Goal: Navigation & Orientation: Find specific page/section

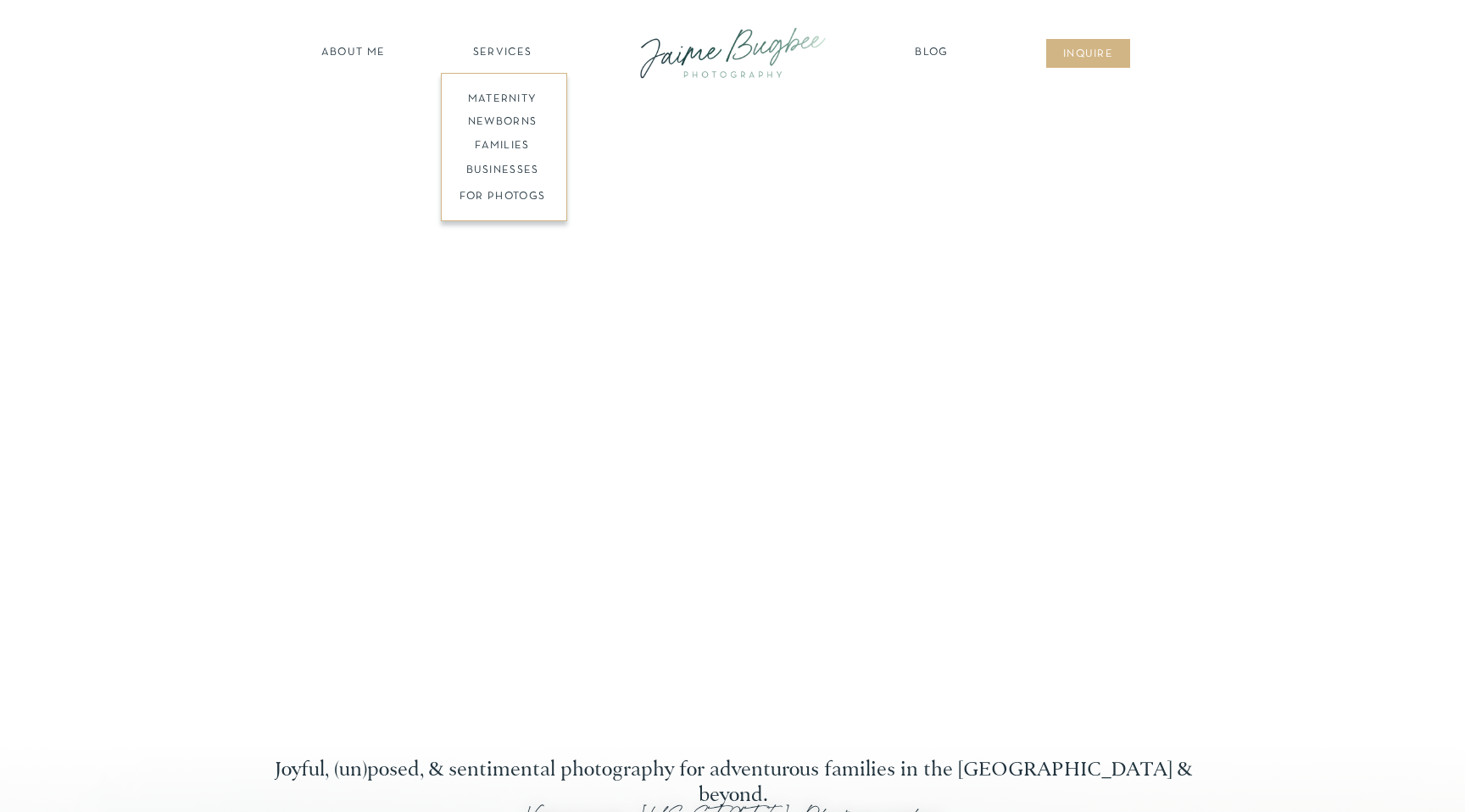
click at [527, 49] on nav "SERVICES" at bounding box center [502, 54] width 96 height 17
click at [509, 53] on nav "SERVICES" at bounding box center [502, 54] width 96 height 17
